Goal: Task Accomplishment & Management: Use online tool/utility

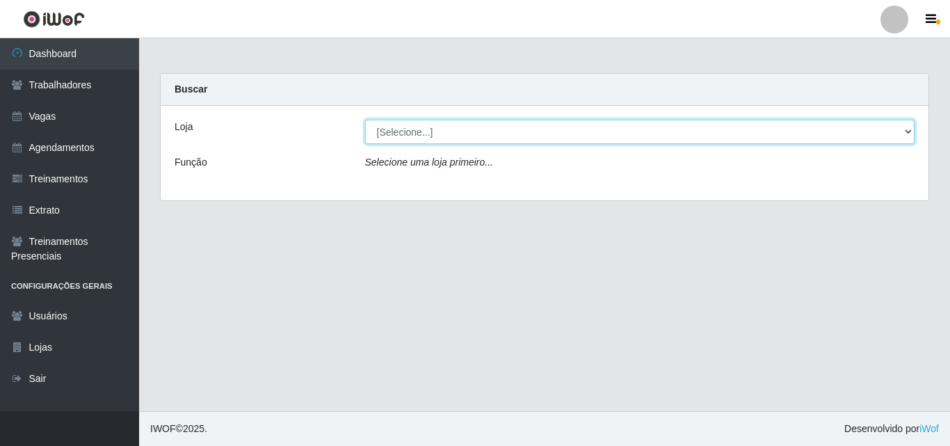
click at [383, 132] on select "[Selecione...] Chinatown Sushimi - [GEOGRAPHIC_DATA]" at bounding box center [640, 132] width 550 height 24
select select "357"
click at [365, 120] on select "[Selecione...] Chinatown Sushimi - [GEOGRAPHIC_DATA]" at bounding box center [640, 132] width 550 height 24
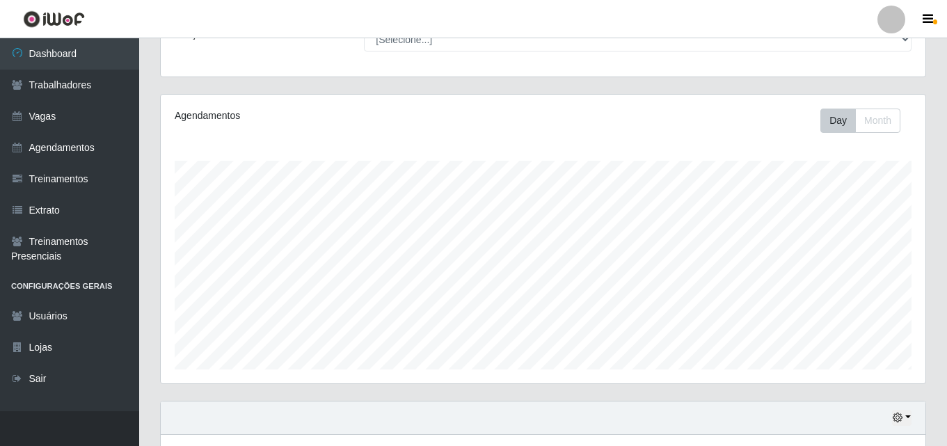
scroll to position [22, 0]
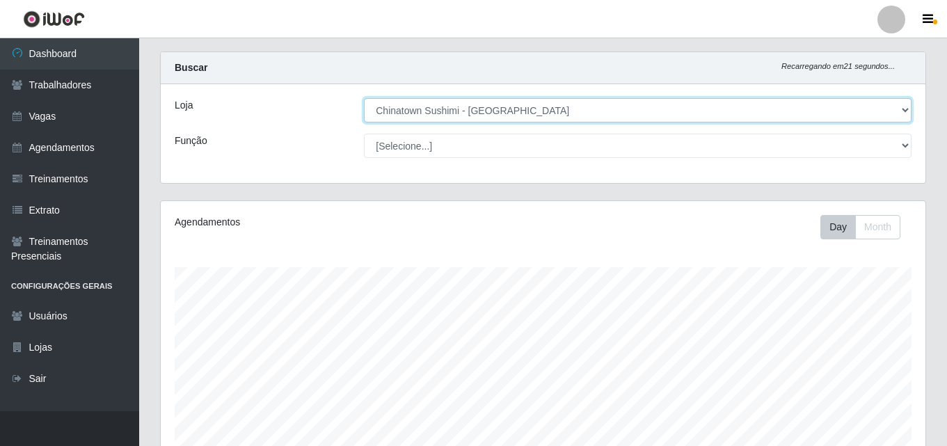
click at [436, 112] on select "[Selecione...] Chinatown Sushimi - [GEOGRAPHIC_DATA]" at bounding box center [637, 110] width 547 height 24
click at [364, 98] on select "[Selecione...] Chinatown Sushimi - [GEOGRAPHIC_DATA]" at bounding box center [637, 110] width 547 height 24
click at [452, 106] on select "[Selecione...] Chinatown Sushimi - [GEOGRAPHIC_DATA]" at bounding box center [637, 110] width 547 height 24
click at [364, 98] on select "[Selecione...] Chinatown Sushimi - [GEOGRAPHIC_DATA]" at bounding box center [637, 110] width 547 height 24
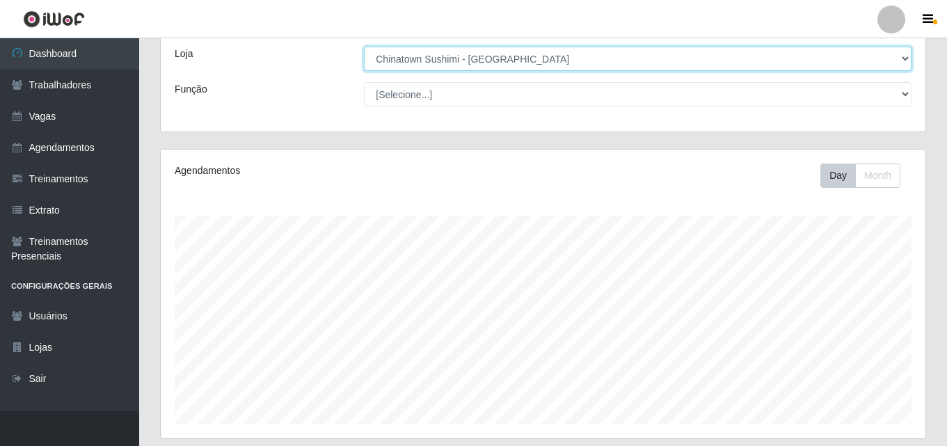
scroll to position [230, 0]
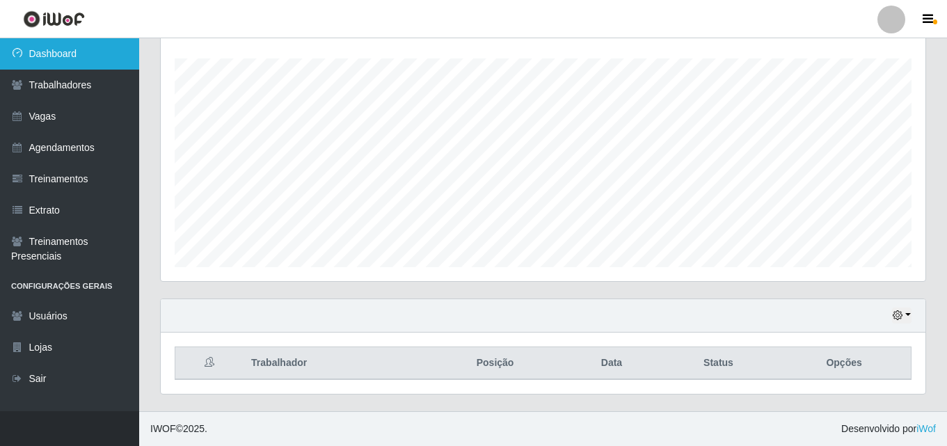
click at [56, 49] on link "Dashboard" at bounding box center [69, 53] width 139 height 31
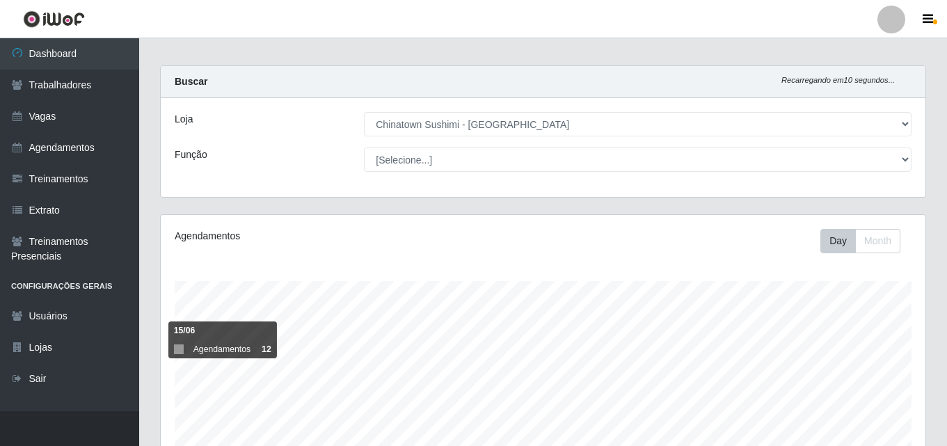
scroll to position [0, 0]
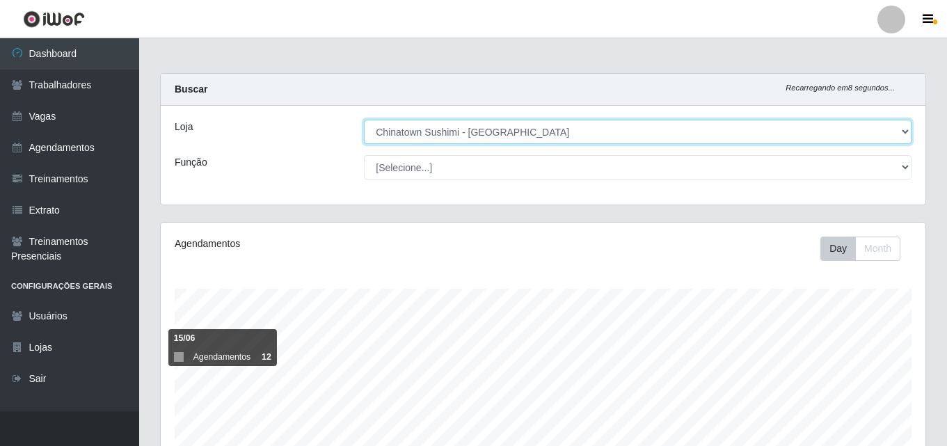
click at [430, 132] on select "[Selecione...] Chinatown Sushimi - [GEOGRAPHIC_DATA]" at bounding box center [637, 132] width 547 height 24
click at [364, 120] on select "[Selecione...] Chinatown Sushimi - [GEOGRAPHIC_DATA]" at bounding box center [637, 132] width 547 height 24
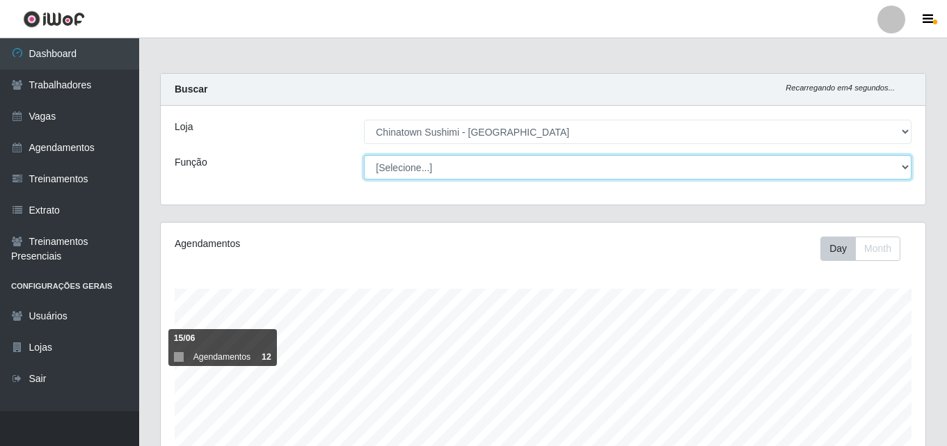
click at [904, 168] on select "[Selecione...] ASG ASG + ASG ++ Auxiliar de Cozinha Auxiliar de Cozinha + Auxil…" at bounding box center [637, 167] width 547 height 24
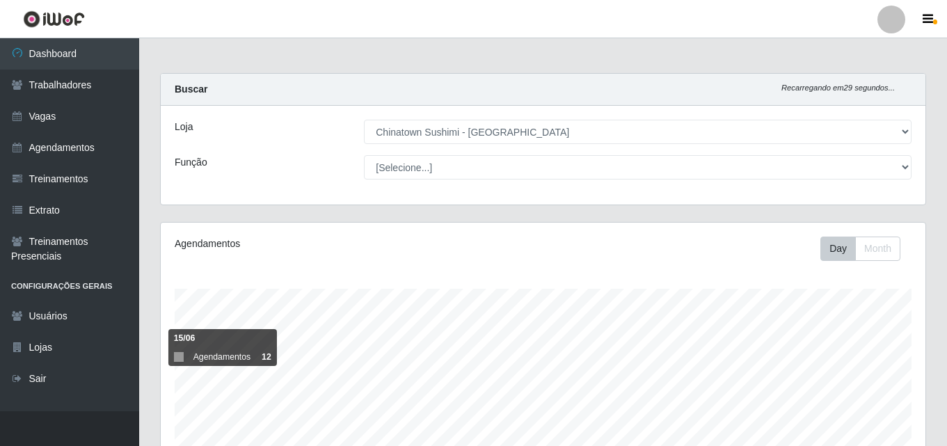
click at [250, 139] on div "Loja" at bounding box center [258, 132] width 189 height 24
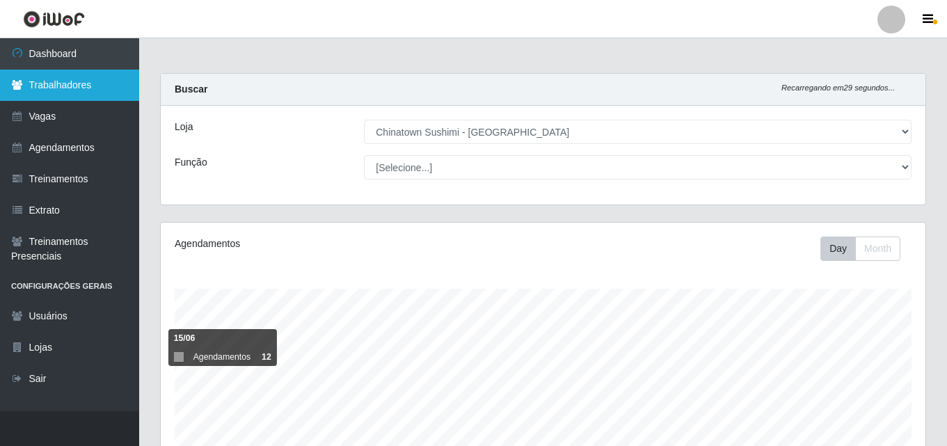
click at [81, 88] on link "Trabalhadores" at bounding box center [69, 85] width 139 height 31
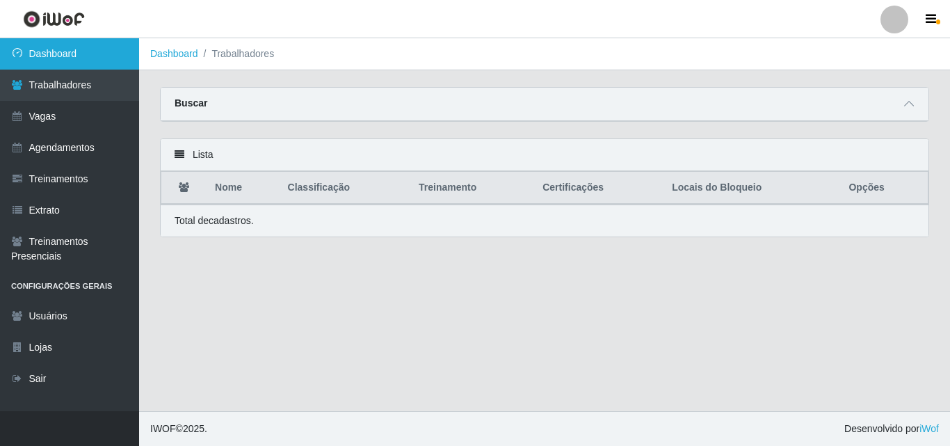
click at [46, 58] on link "Dashboard" at bounding box center [69, 53] width 139 height 31
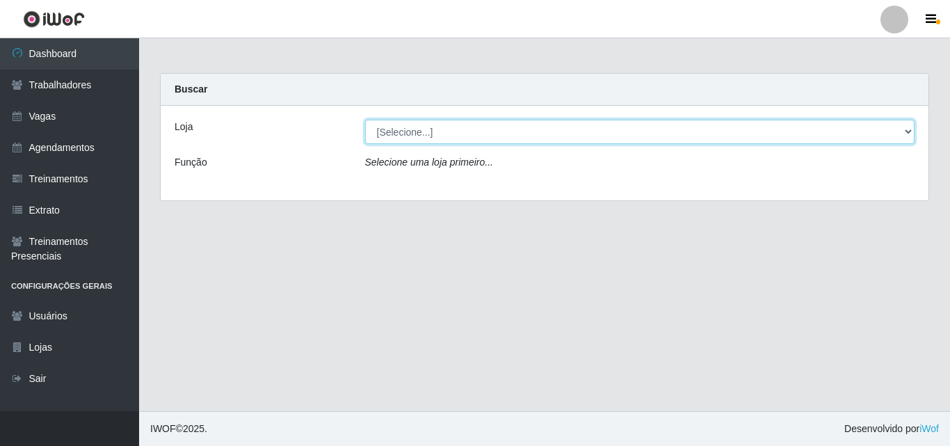
click at [432, 129] on select "[Selecione...] Chinatown Sushimi - [GEOGRAPHIC_DATA]" at bounding box center [640, 132] width 550 height 24
select select "357"
click at [365, 120] on select "[Selecione...] Chinatown Sushimi - [GEOGRAPHIC_DATA]" at bounding box center [640, 132] width 550 height 24
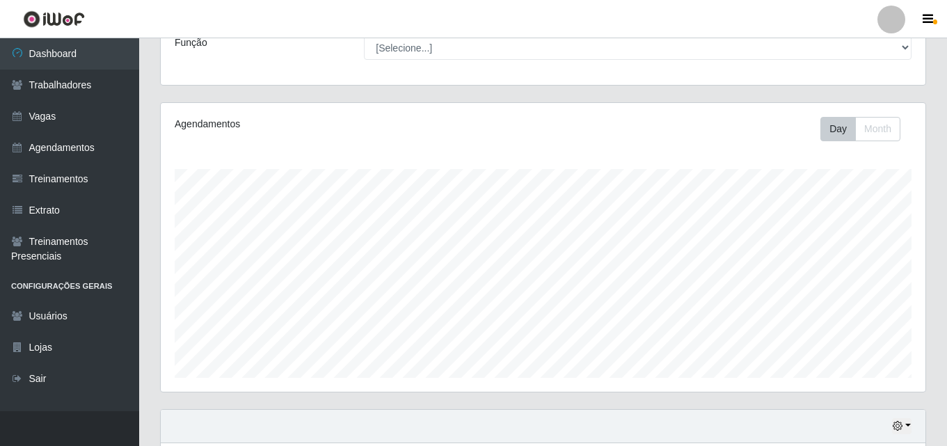
scroll to position [230, 0]
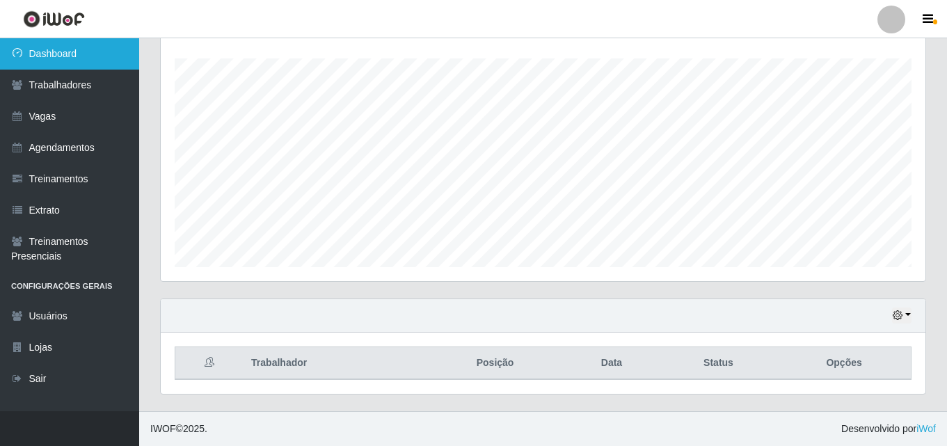
click at [95, 46] on link "Dashboard" at bounding box center [69, 53] width 139 height 31
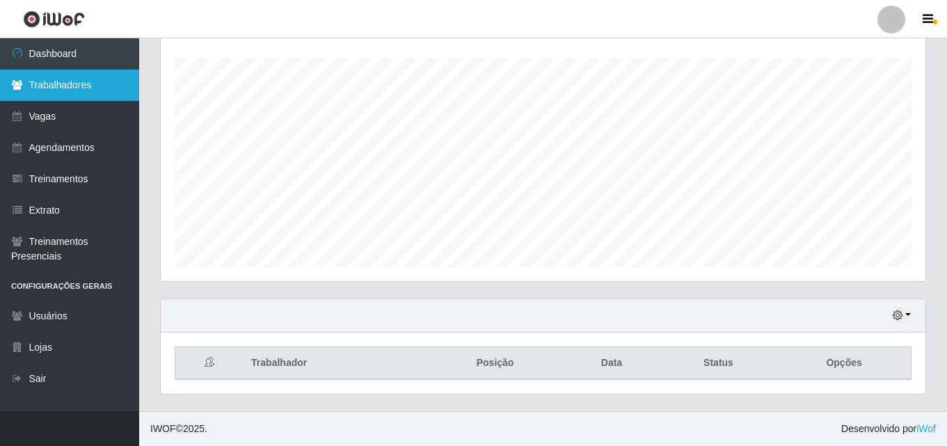
click at [71, 93] on link "Trabalhadores" at bounding box center [69, 85] width 139 height 31
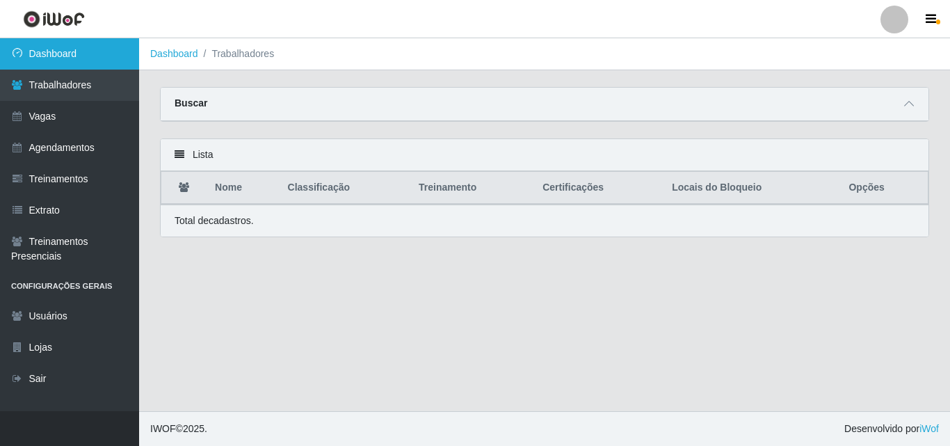
click at [47, 64] on link "Dashboard" at bounding box center [69, 53] width 139 height 31
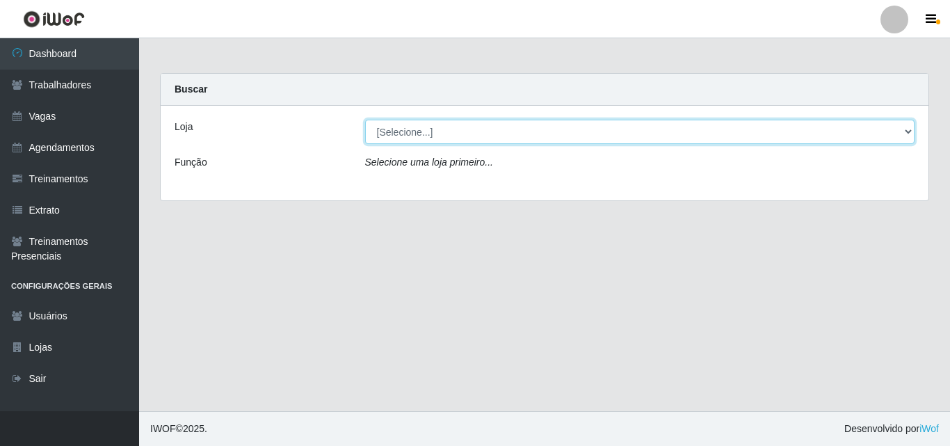
click at [371, 141] on select "[Selecione...] Chinatown Sushimi - [GEOGRAPHIC_DATA]" at bounding box center [640, 132] width 550 height 24
select select "357"
click at [365, 120] on select "[Selecione...] Chinatown Sushimi - [GEOGRAPHIC_DATA]" at bounding box center [640, 132] width 550 height 24
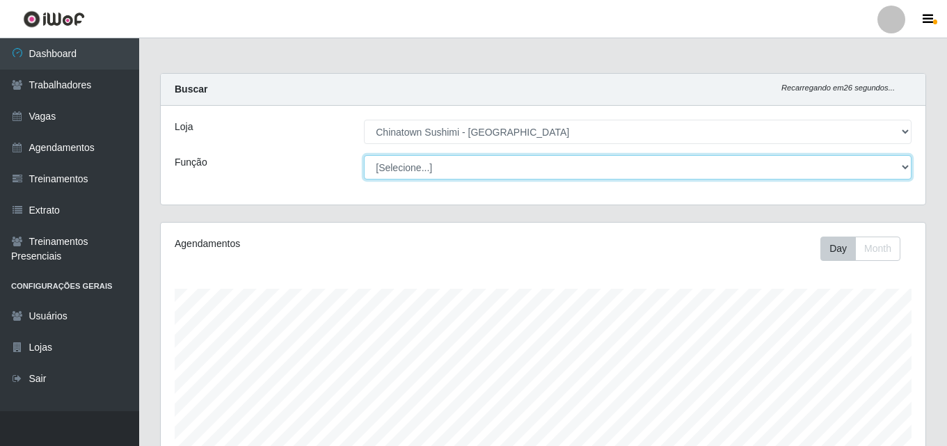
click at [906, 169] on select "[Selecione...] ASG ASG + ASG ++ Auxiliar de Cozinha Auxiliar de Cozinha + Auxil…" at bounding box center [637, 167] width 547 height 24
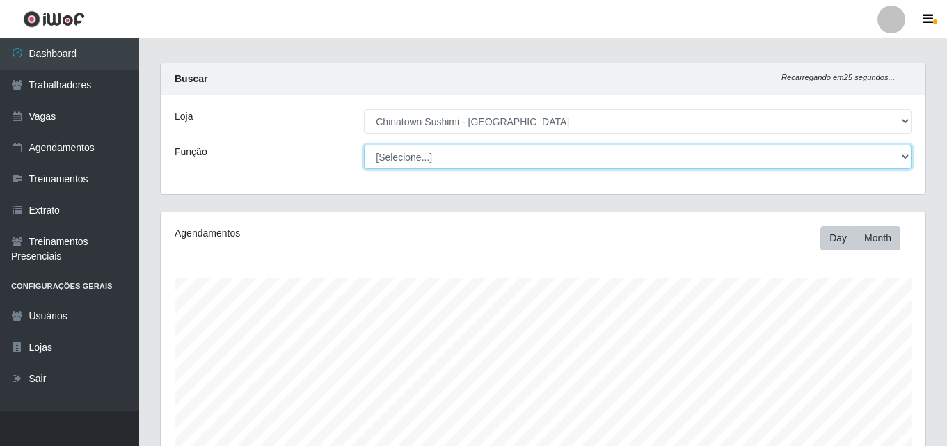
scroll to position [230, 0]
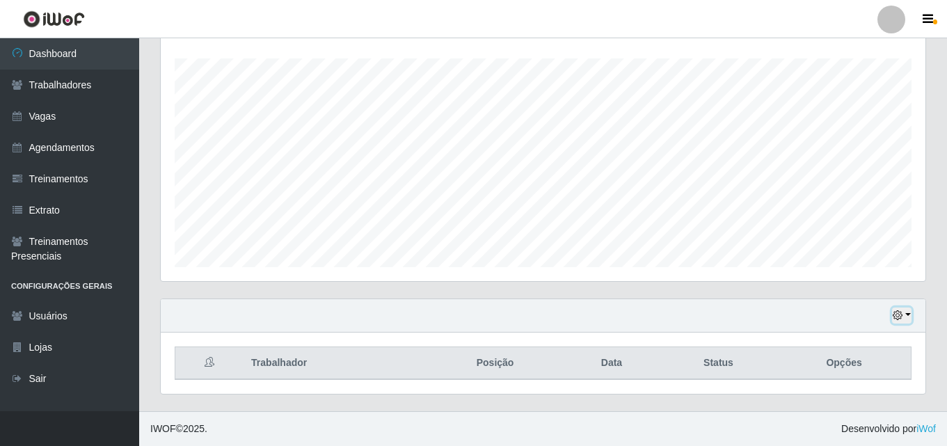
click at [907, 317] on button "button" at bounding box center [901, 315] width 19 height 16
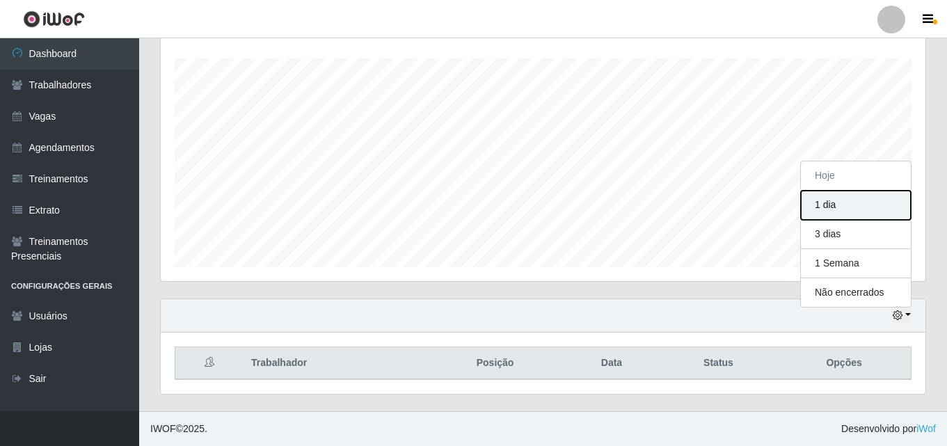
click at [842, 202] on button "1 dia" at bounding box center [856, 205] width 110 height 29
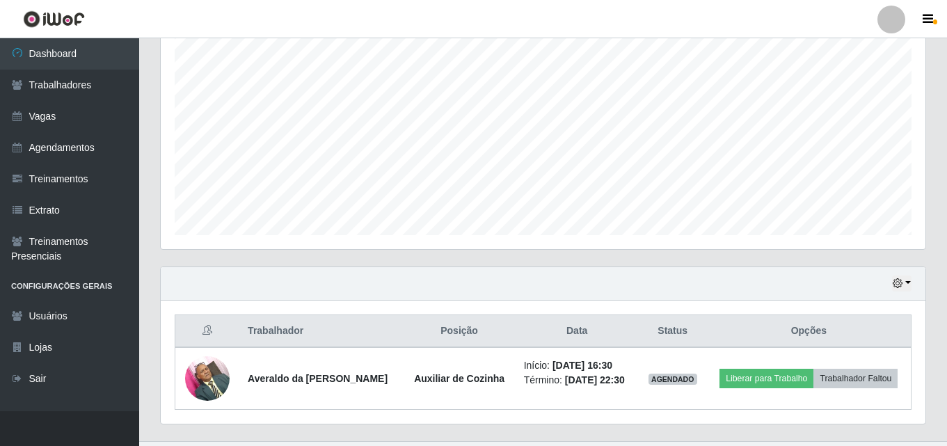
scroll to position [292, 0]
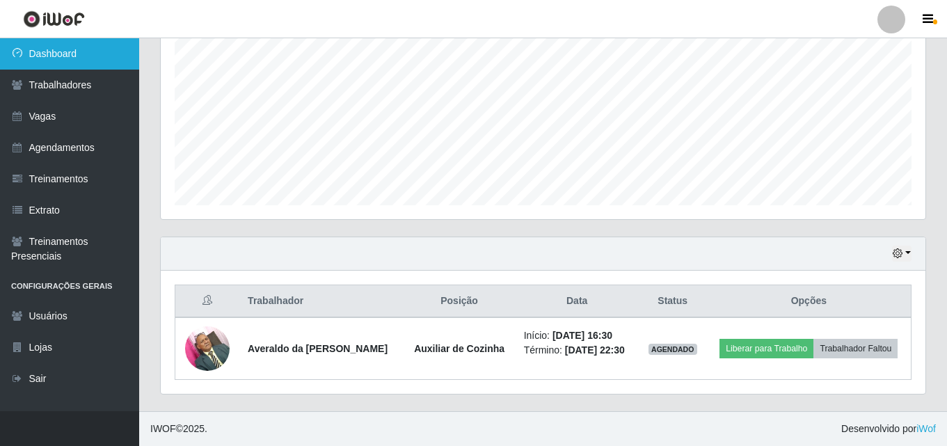
click at [77, 56] on link "Dashboard" at bounding box center [69, 53] width 139 height 31
